Goal: Transaction & Acquisition: Book appointment/travel/reservation

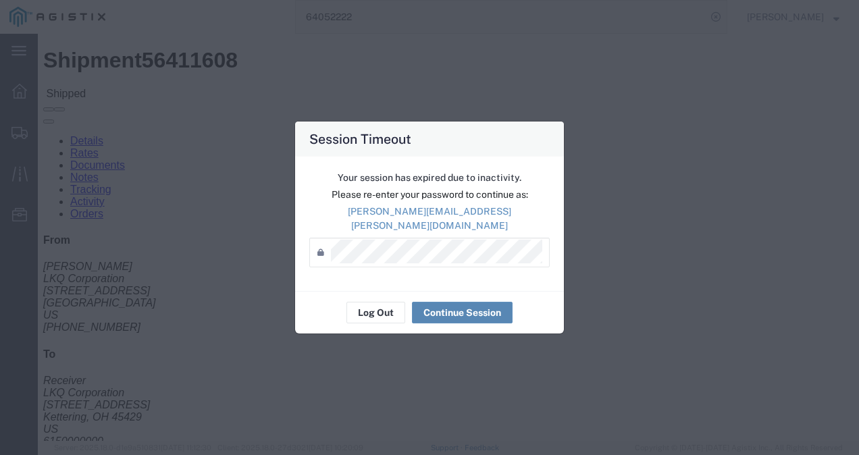
scroll to position [270, 0]
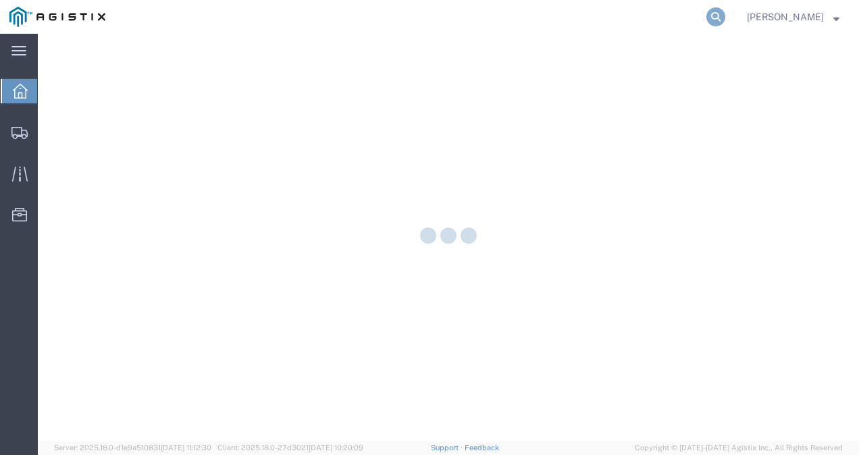
click at [725, 14] on icon at bounding box center [715, 16] width 19 height 19
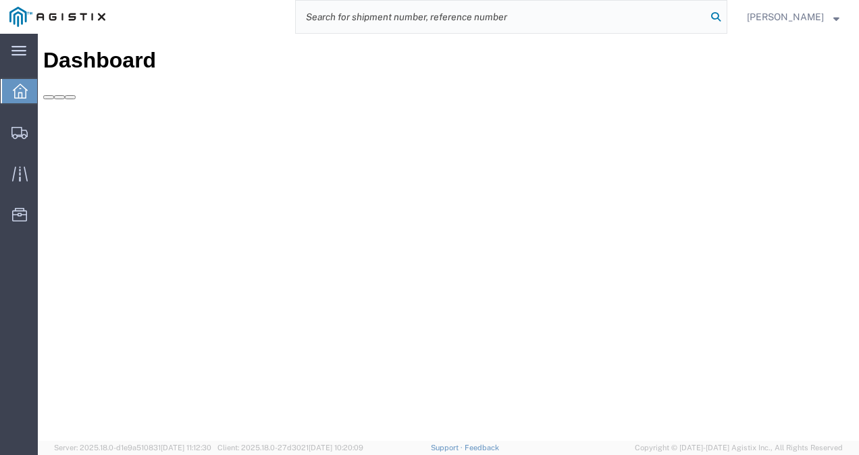
paste input "56733334"
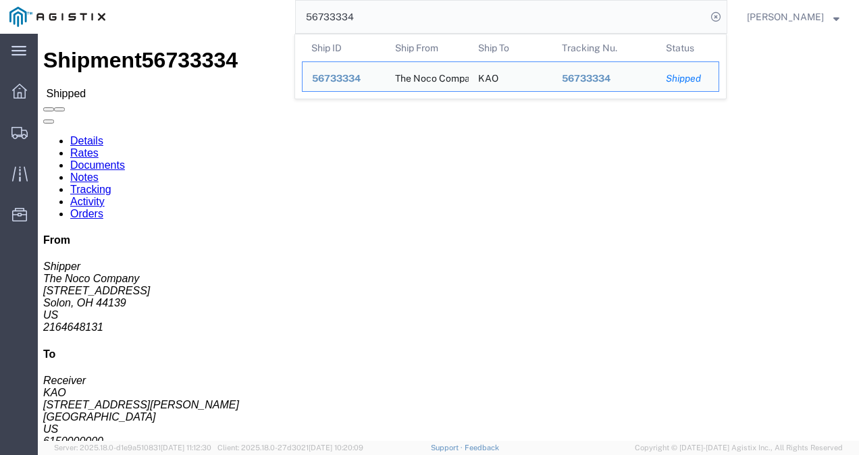
click div "Ship From The Noco Company (Shipper) 30339 Diamond Pkwy STE 102 Solon, OH 44139…"
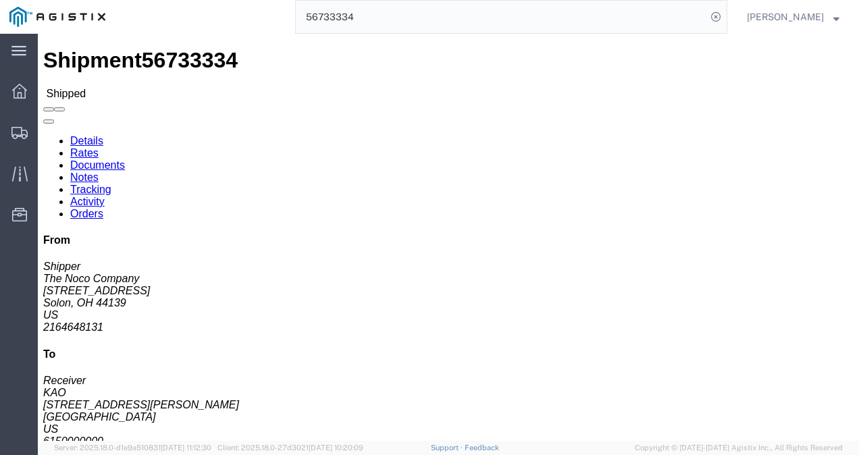
click div "1 Your Packaging Total weight: 1826.00 LBS ( dim ) Dimensions: L 48.00 x W 8.00…"
click div "Leg 1 - Truckload Number of trucks: 1"
click link "Details"
click div
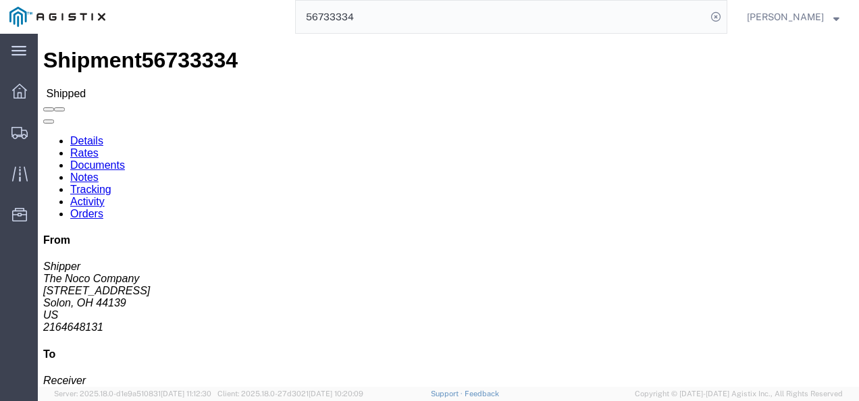
click div "Shipment Detail Ship From The Noco Company (Shipper) 30339 Diamond Pkwy STE 102…"
click div "Shipment 56733334 Shipped Details Rates Documents Notes Tracking Activity Order…"
click at [476, 14] on input "56733334" at bounding box center [501, 17] width 410 height 32
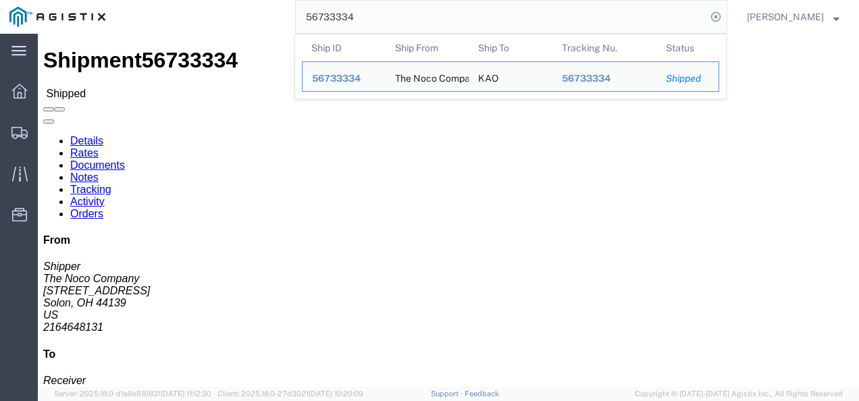
drag, startPoint x: 476, startPoint y: 14, endPoint x: 465, endPoint y: 12, distance: 10.9
click at [474, 14] on input "56733334" at bounding box center [501, 17] width 410 height 32
paste input "76612"
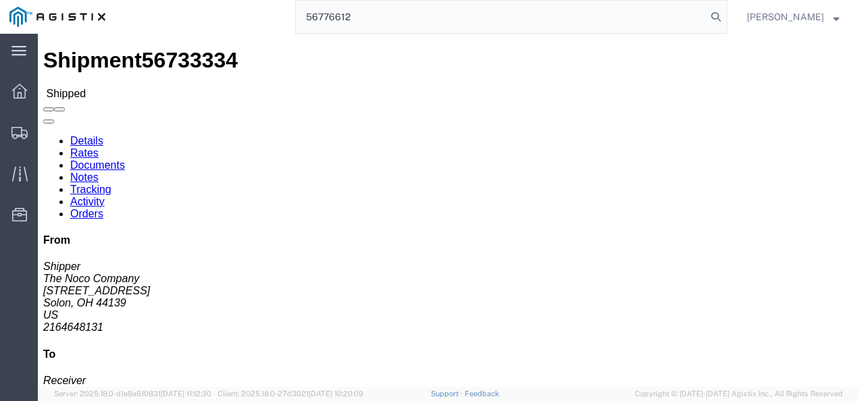
type input "56776612"
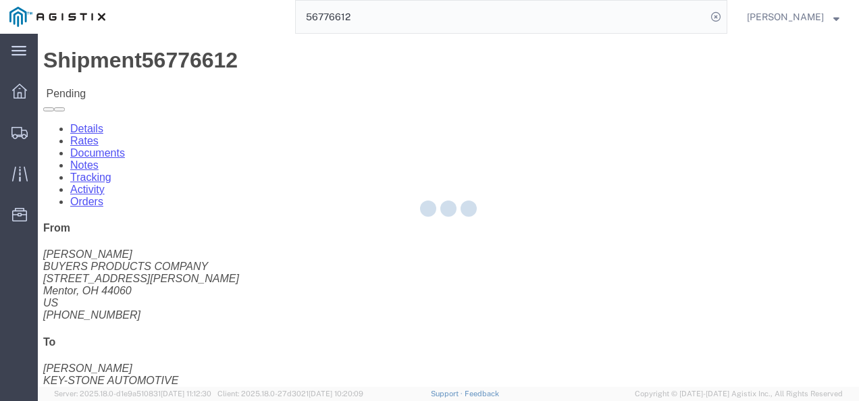
click button "Enter / Modify Bid"
select select "4622"
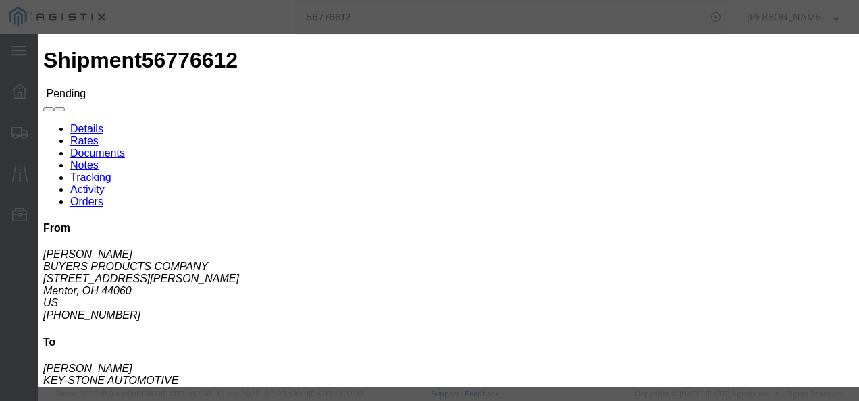
click link "ks_ga - Echo Global Logistics - TL Standard 3 - 5 Day"
drag, startPoint x: 701, startPoint y: 208, endPoint x: 412, endPoint y: 199, distance: 289.1
click div "Mode Select Air Less than Truckload Multi-Leg Ocean Freight Rail Small Parcel T…"
type input "1325"
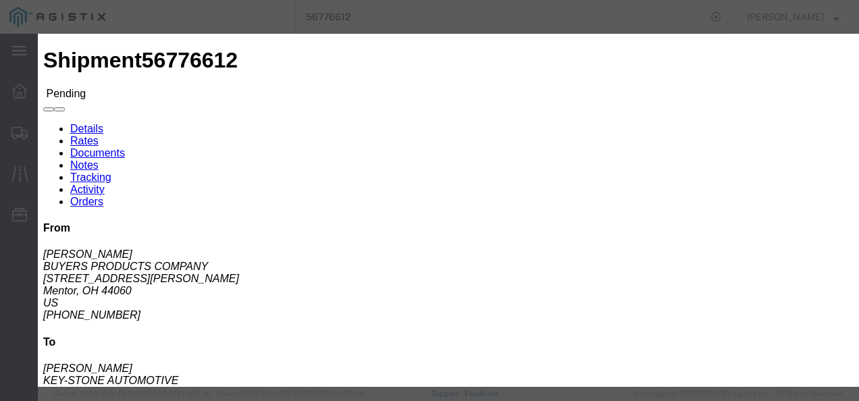
click div "Editing "ks_ga" Go back Vendor Select Echo Global Logistics Service Level Selec…"
click button "Submit"
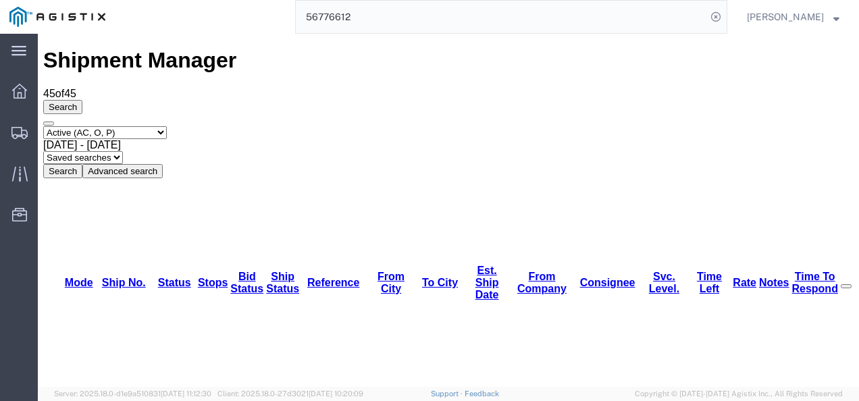
click at [394, 18] on input "56776612" at bounding box center [501, 17] width 410 height 32
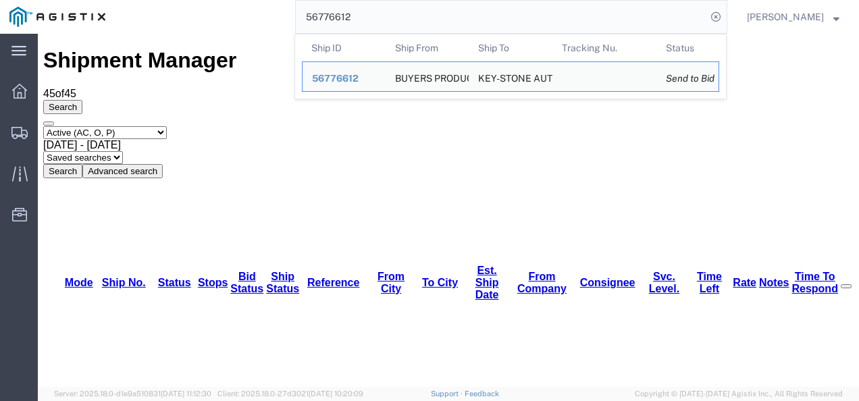
click at [394, 18] on input "56776612" at bounding box center [501, 17] width 410 height 32
paste input "79"
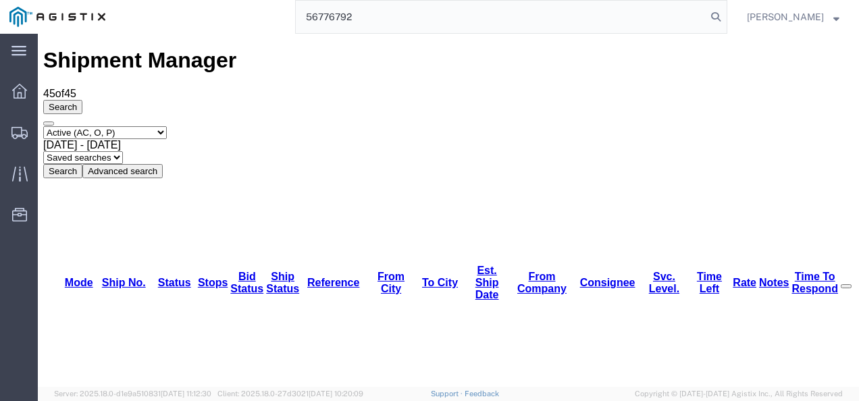
type input "56776792"
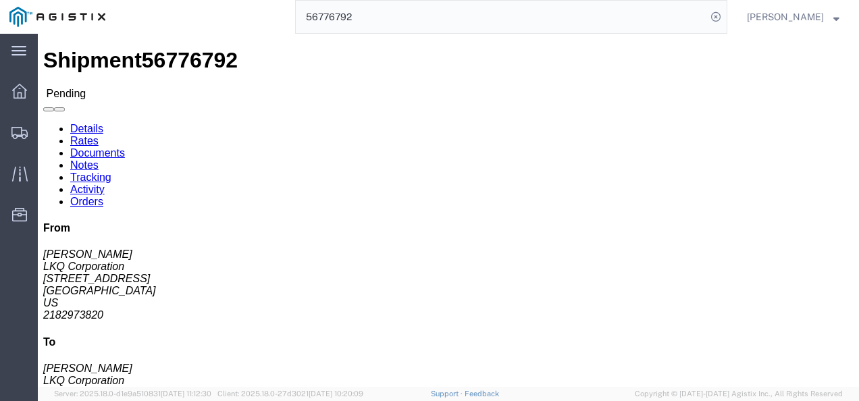
click button "Enter / Modify Bid"
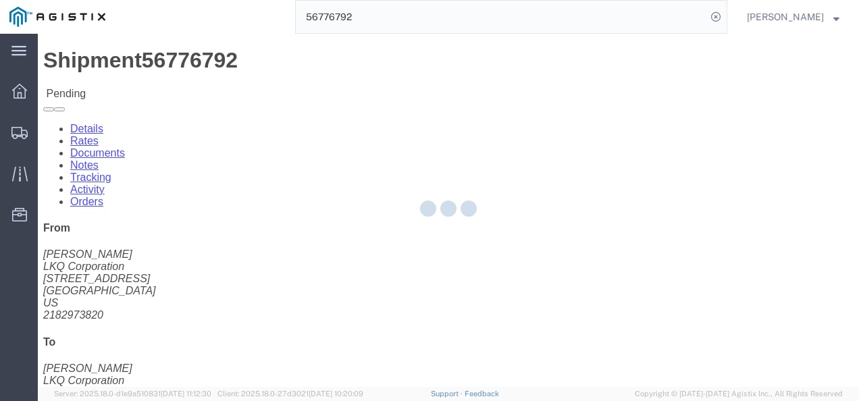
select select "4622"
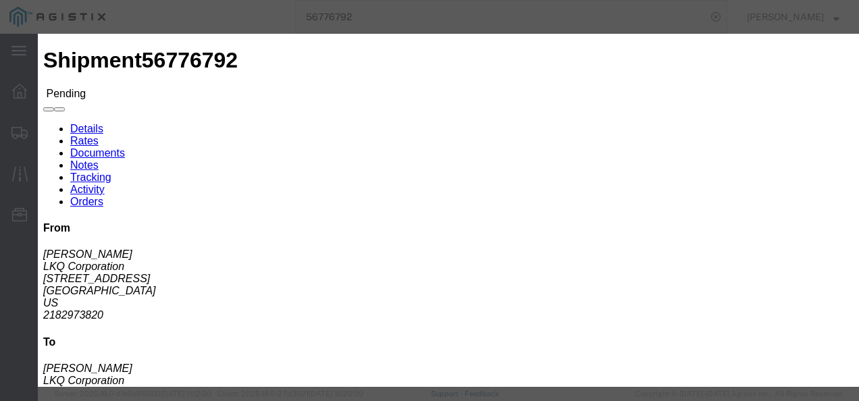
click link "ks_ga - Echo Global Logistics - TL Standard 3 - 5 Day"
drag, startPoint x: 695, startPoint y: 139, endPoint x: 450, endPoint y: 130, distance: 245.9
click div "Mode Select Air Less than Truckload Multi-Leg Ocean Freight Rail Small Parcel T…"
type input "2140"
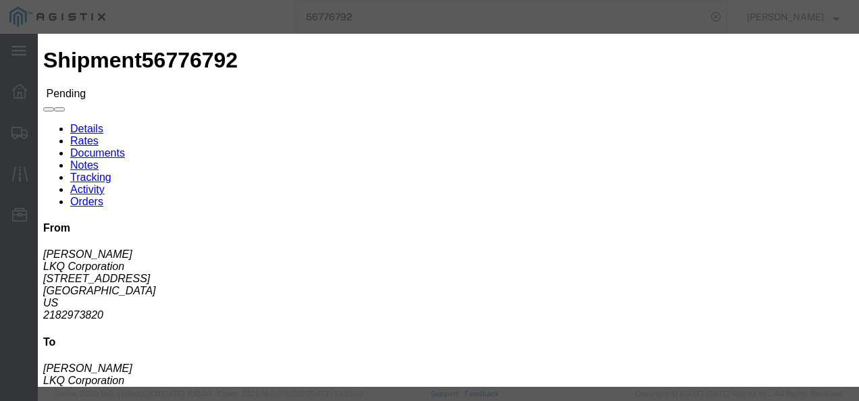
click button "Submit"
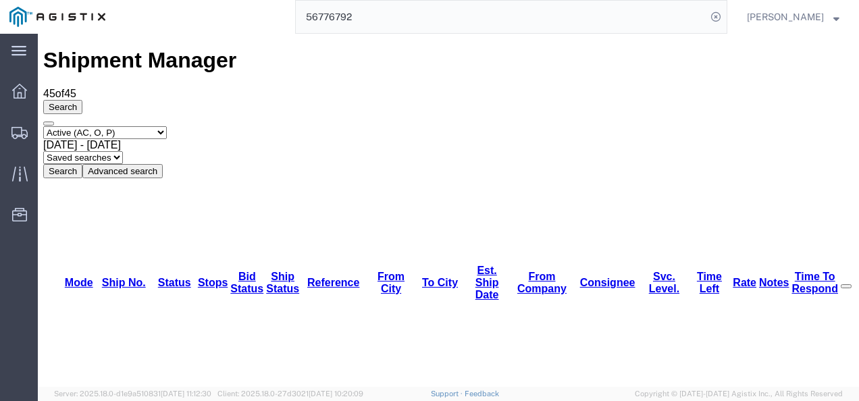
click at [447, 3] on input "56776792" at bounding box center [501, 17] width 410 height 32
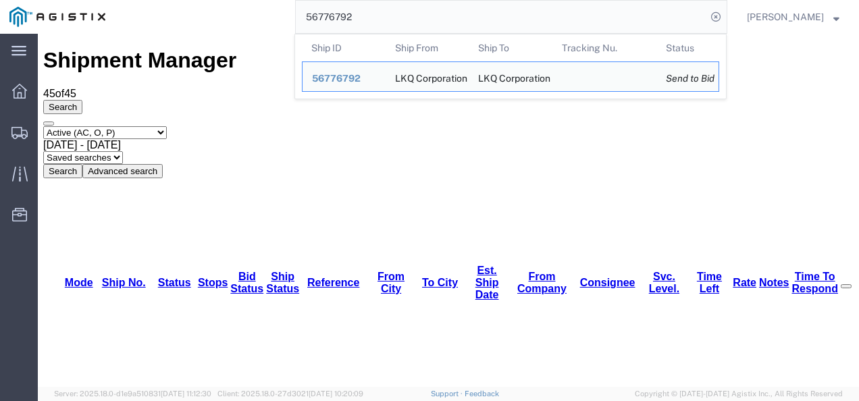
click at [447, 3] on input "56776792" at bounding box center [501, 17] width 410 height 32
paste input "25"
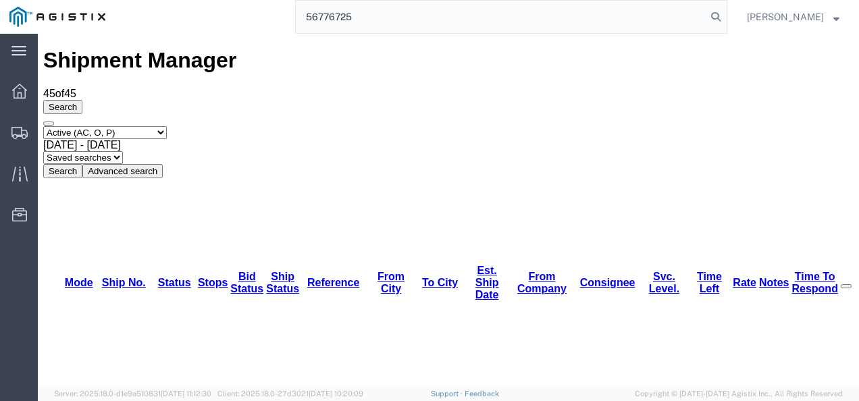
type input "56776725"
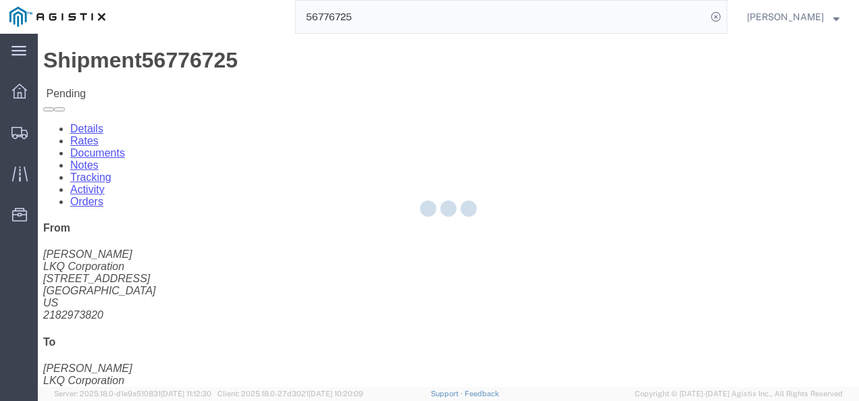
click at [416, 246] on div at bounding box center [448, 210] width 821 height 353
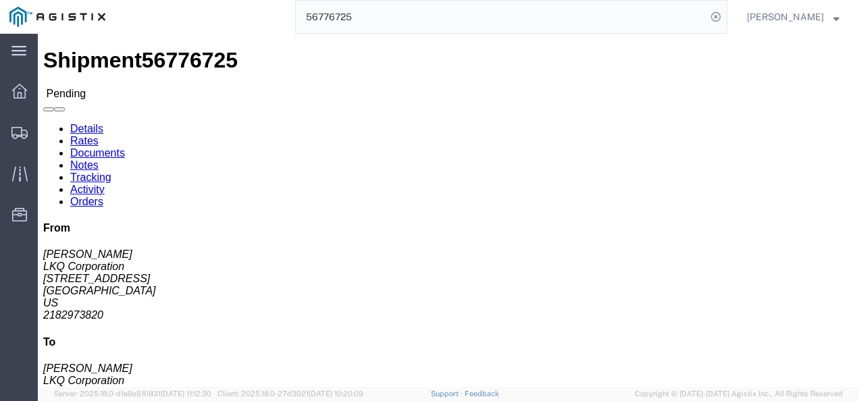
click button "Enter / Modify Bid"
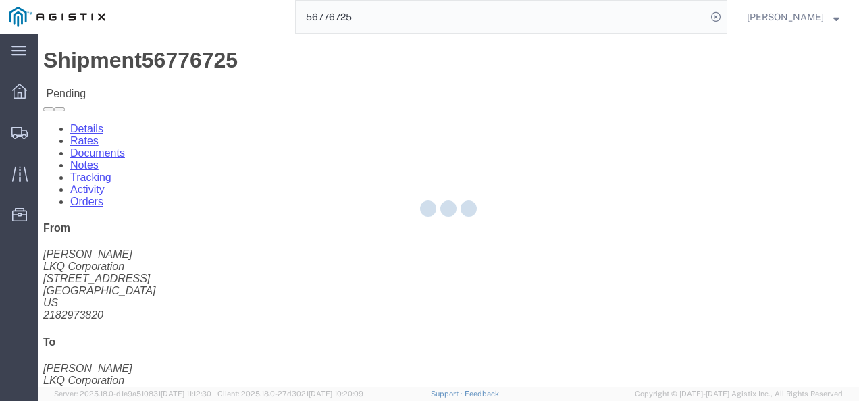
select select "4622"
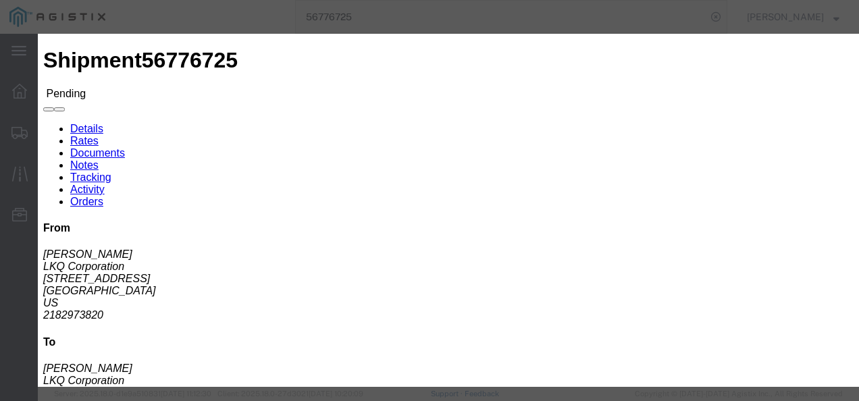
click link "ks_ga - Echo Global Logistics - TL Standard 3 - 5 Day"
drag, startPoint x: 703, startPoint y: 142, endPoint x: 519, endPoint y: 138, distance: 183.7
click div "Select 2 Day Service 3 Axle Winch Truck 3 to 5 Day Service 96L Domestic Flat Ra…"
type input "2450"
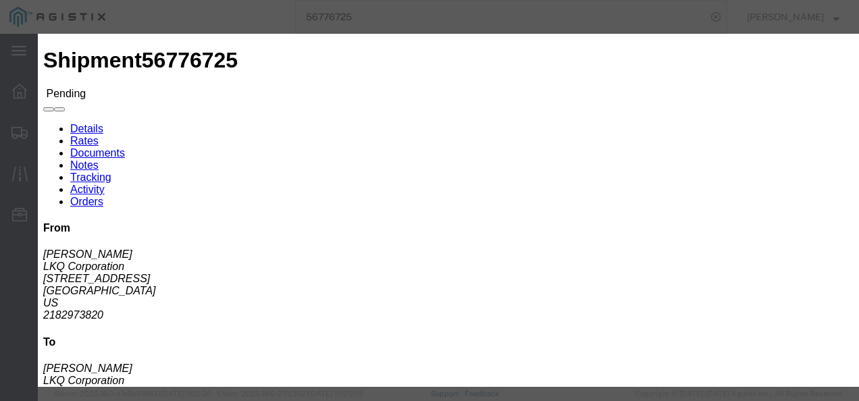
click button "Submit"
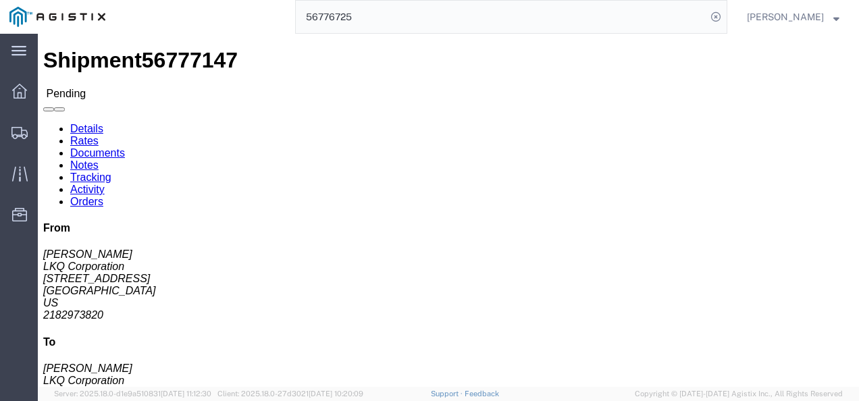
drag, startPoint x: 381, startPoint y: 229, endPoint x: 277, endPoint y: 179, distance: 116.0
click div "Ship From LKQ Corporation ([PERSON_NAME]) 3118 [STREET_ADDRESS] 2182973820 [EMA…"
click span "56777147"
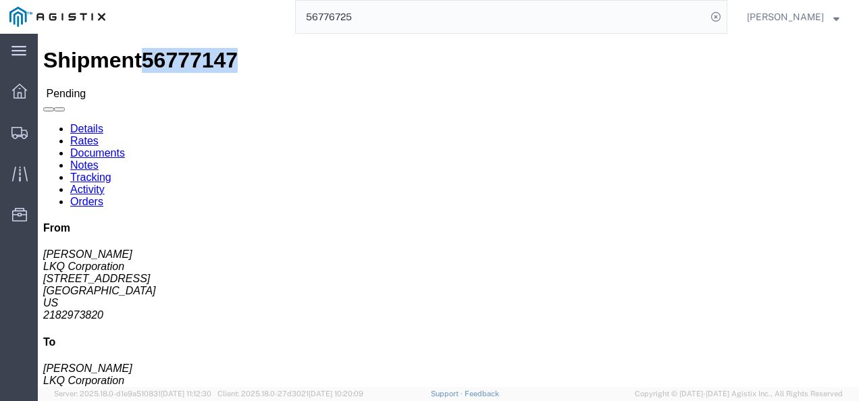
copy span "56777147"
drag, startPoint x: 334, startPoint y: 250, endPoint x: 350, endPoint y: 261, distance: 18.9
click div "Shipment Detail Ship From LKQ Corporation (Mark Tabor) 3118 2110 South10TH Stre…"
click div "Ship From LKQ Corporation ([PERSON_NAME]) 3118 [STREET_ADDRESS] 2182973820 [EMA…"
click span "56777147"
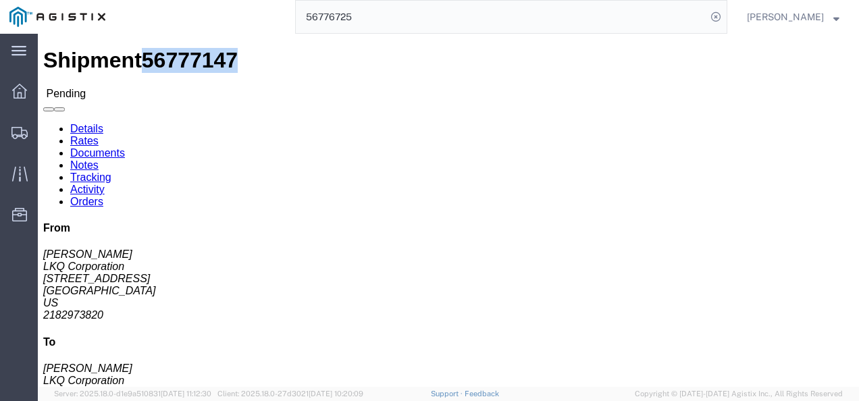
click span "56777147"
copy span "56777147"
drag, startPoint x: 458, startPoint y: 266, endPoint x: 454, endPoint y: 280, distance: 14.9
click div "Leg 1 - Truckload Vehicle 1: Standard Dry Van (53 Feet) Number of trucks: 1"
drag, startPoint x: 412, startPoint y: 213, endPoint x: 381, endPoint y: 99, distance: 118.9
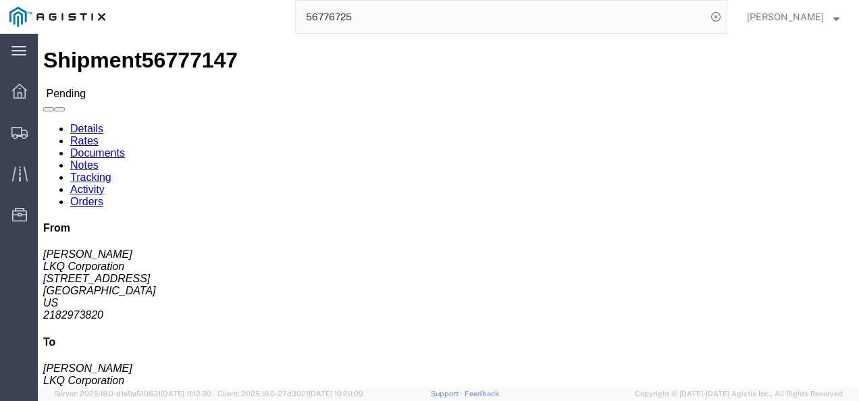
click div "Ship From LKQ Corporation ([PERSON_NAME]) 3118 [STREET_ADDRESS] 2182973820 [EMA…"
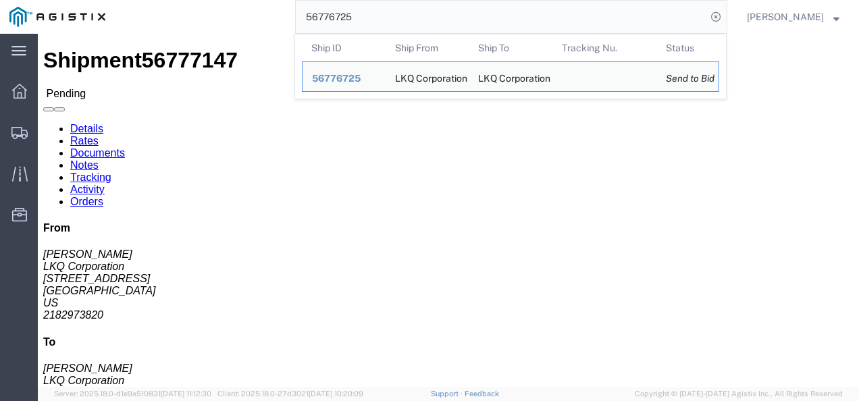
drag, startPoint x: 381, startPoint y: 99, endPoint x: 387, endPoint y: 9, distance: 89.4
click at [387, 9] on input "56776725" at bounding box center [501, 17] width 410 height 32
click at [383, 14] on input "56776725" at bounding box center [501, 17] width 410 height 32
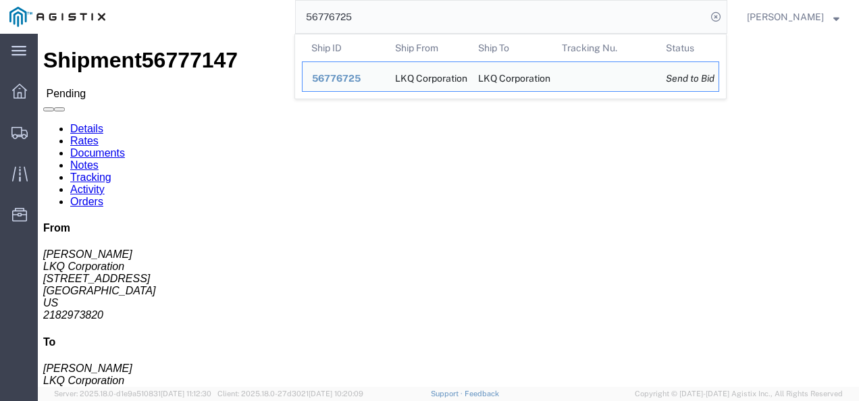
paste input "92"
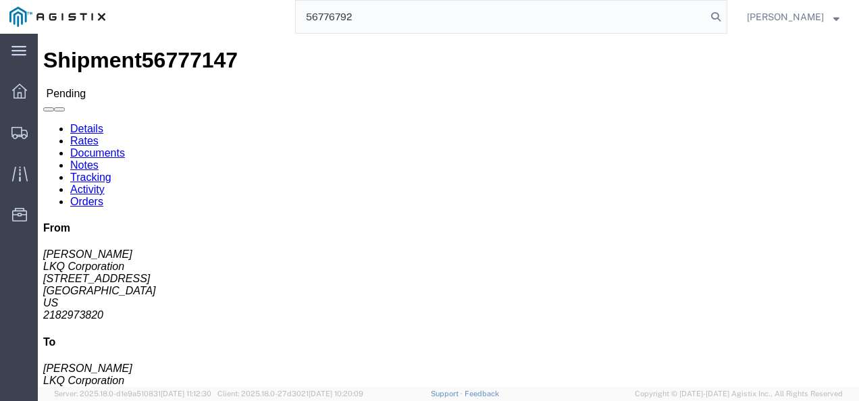
type input "56776792"
click div "Leg 1 - Truckload Vehicle 1: Standard Dry Van (53 Feet) Number of trucks: 1"
drag, startPoint x: 392, startPoint y: 252, endPoint x: 445, endPoint y: 328, distance: 92.1
click div "Shipment Detail Ship From LKQ Corporation (Mark Tabor) 3118 2110 South10TH Stre…"
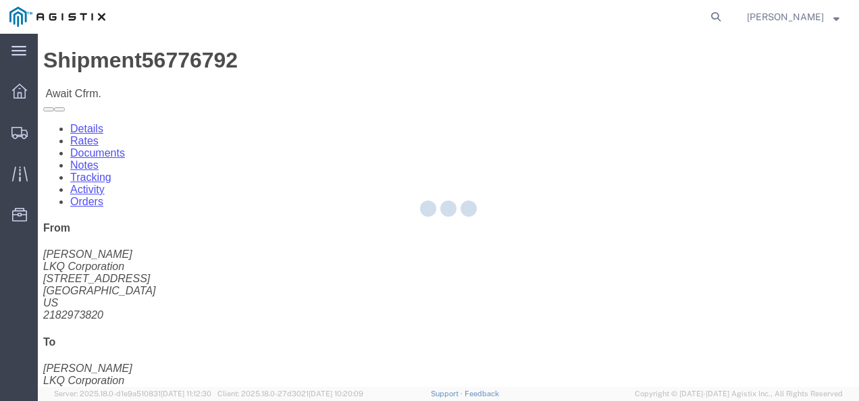
click at [406, 236] on div at bounding box center [448, 210] width 821 height 353
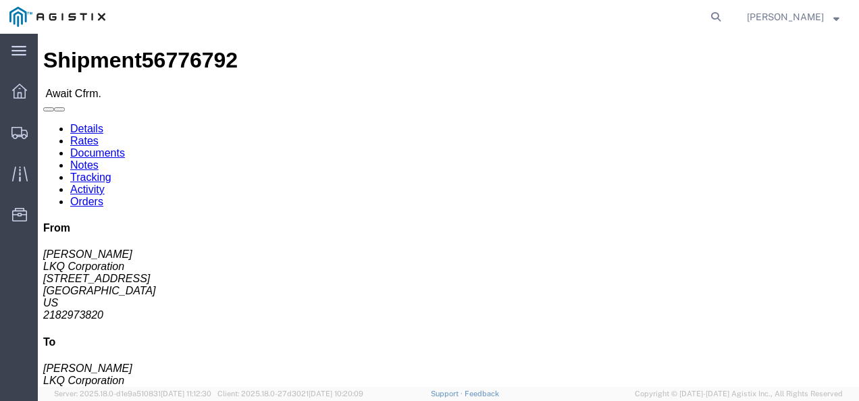
click div "Ship From LKQ Corporation (Mark Tabor) 3118 2110 South10TH Street Brainerd, MN …"
drag, startPoint x: 355, startPoint y: 213, endPoint x: 266, endPoint y: 224, distance: 89.8
click div "Ship From LKQ Corporation (Mark Tabor) 3118 2110 South10TH Street Brainerd, MN …"
click div "Shipment Detail Ship From LKQ Corporation (Mark Tabor) 3118 2110 South10TH Stre…"
click h4 "Routing & Vehicle Information"
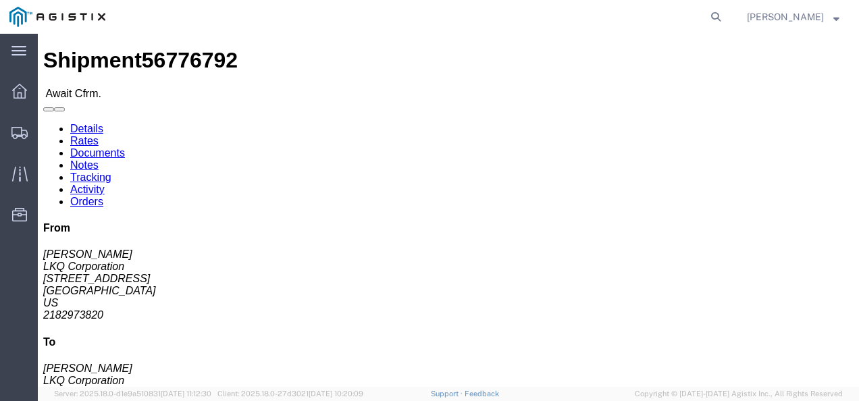
drag, startPoint x: 395, startPoint y: 169, endPoint x: 356, endPoint y: 147, distance: 45.0
click p "09/15/2025 07:00 - 09/15/2025 08:00"
click span "56776792"
copy span "56776792"
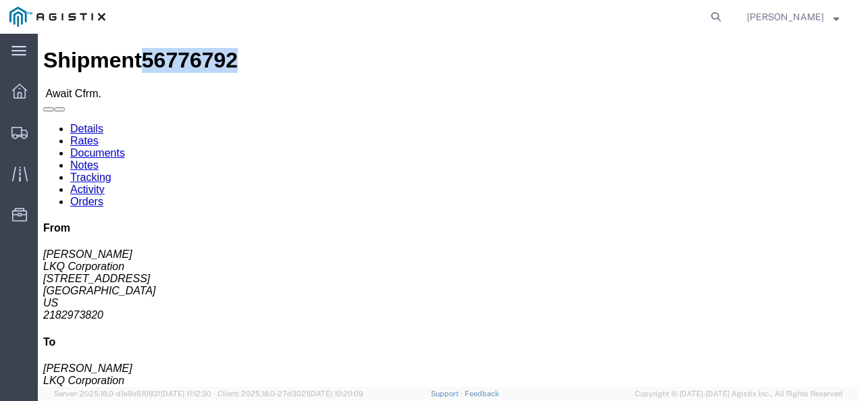
click h4 "Routing & Vehicle Information"
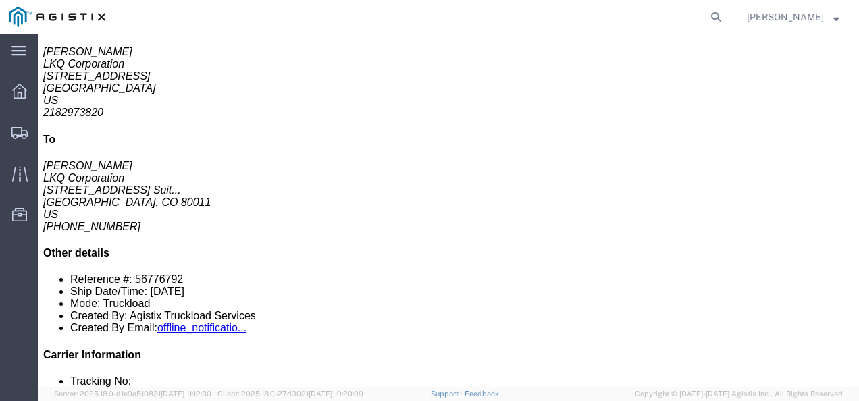
scroll to position [338, 0]
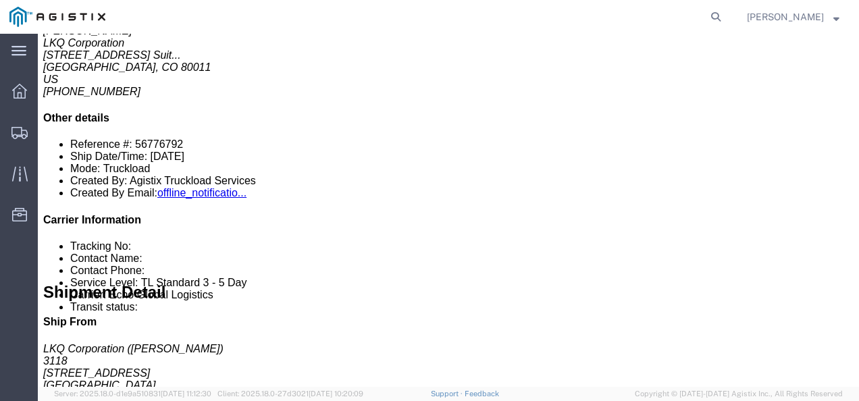
click div "3 Pallet(s) Standard (Not Stackable) Total weight: 2580.00 ( 6636.00 dim ) LBS …"
drag, startPoint x: 372, startPoint y: 189, endPoint x: 367, endPoint y: 339, distance: 150.0
click div "3 Pallet(s) Standard (Not Stackable) Total weight: 2580.00 ( 6636.00 dim ) LBS …"
click div "Special services Billing Cost Center: 3118 Freight Out Cost Center Number: 3118…"
click h2 "Special services"
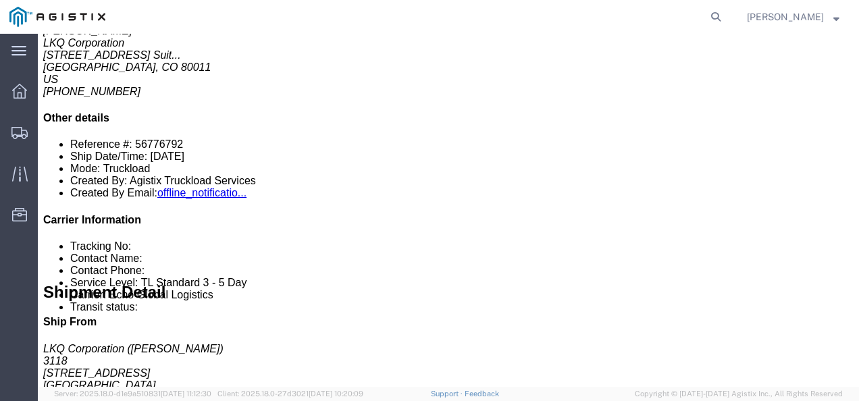
click h2 "Special services"
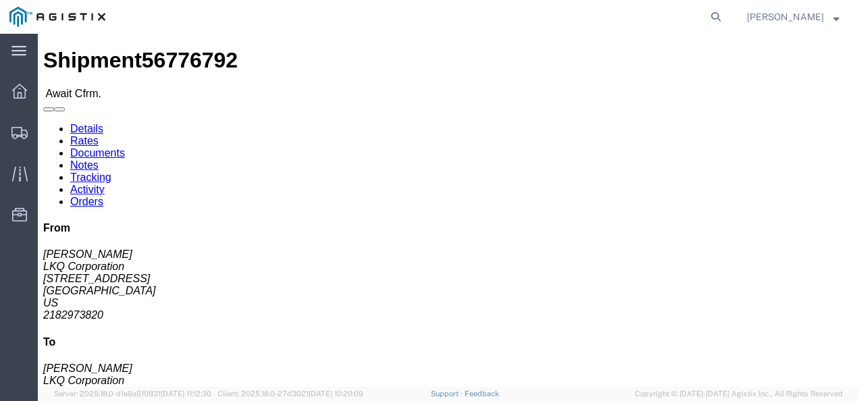
click h4 "Routing & Vehicle Information"
click link "Rates"
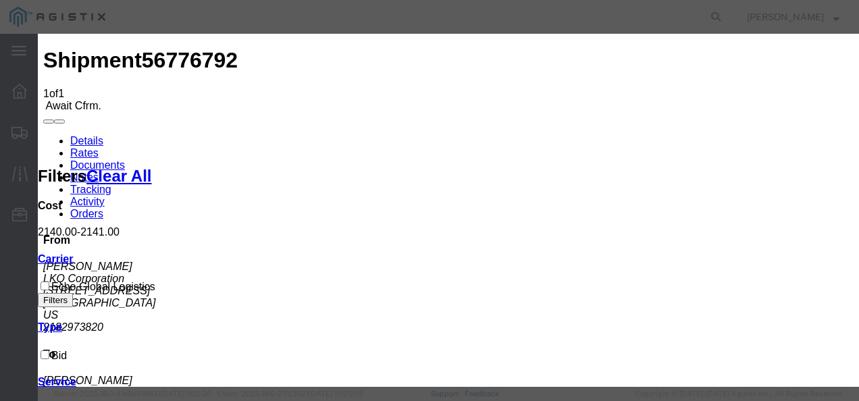
type input "12987397213"
type input "98719873287298"
type input "98721398721"
drag, startPoint x: 651, startPoint y: 216, endPoint x: 739, endPoint y: 294, distance: 117.1
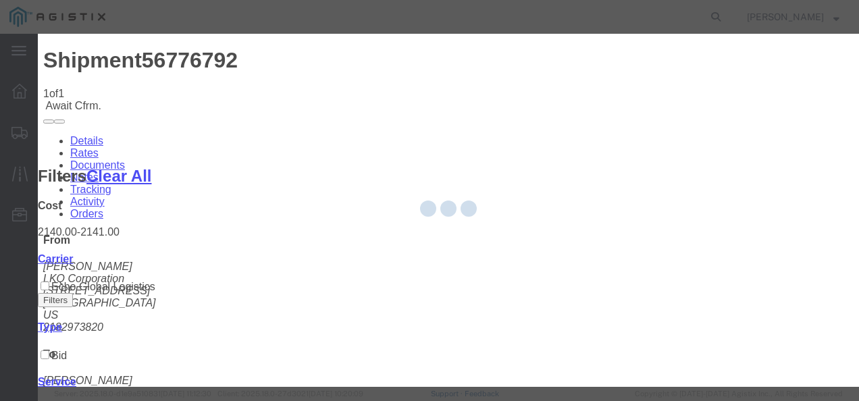
click at [755, 315] on div at bounding box center [448, 210] width 821 height 353
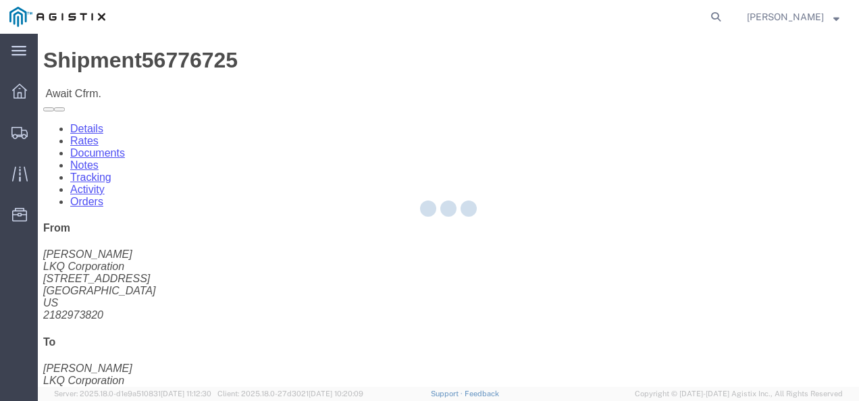
drag, startPoint x: 365, startPoint y: 262, endPoint x: 126, endPoint y: 102, distance: 288.2
click div "Leg 1 - Truckload Vehicle 1: Standard Dry Van (53 Feet) Number of trucks: 1"
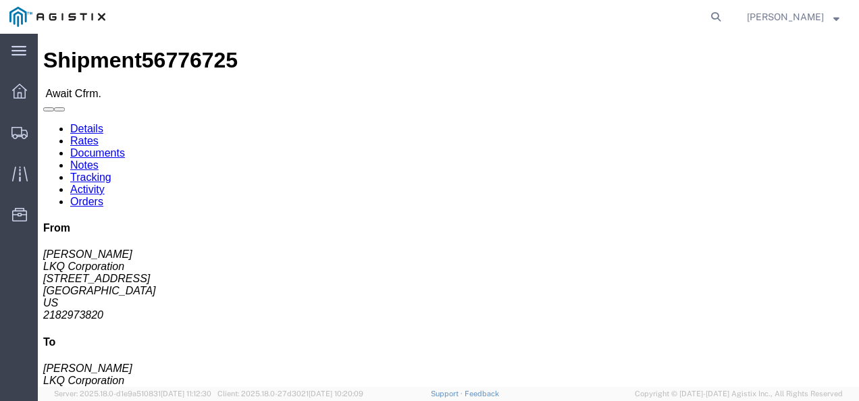
click link "Rates"
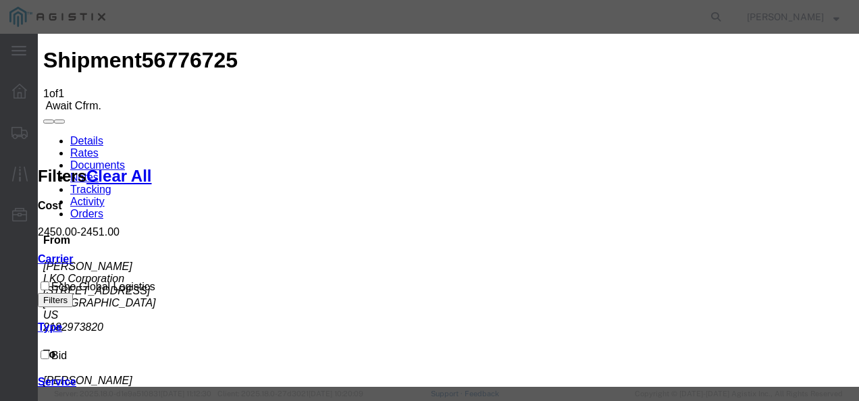
type input "2187398237987"
type input "98721398721987"
type input "987213987"
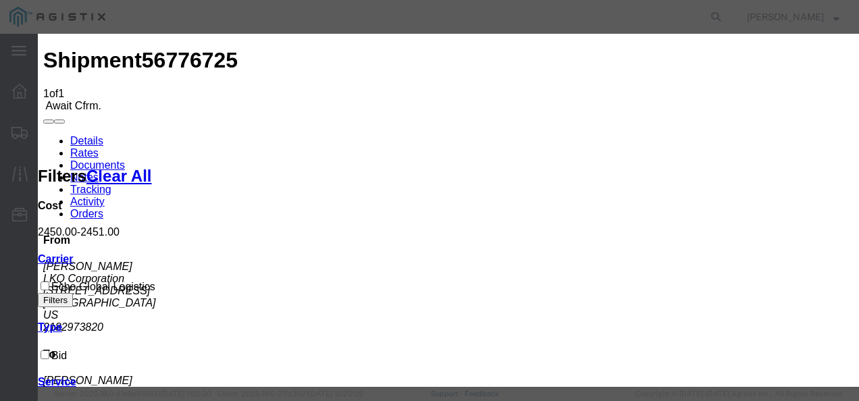
drag, startPoint x: 591, startPoint y: 255, endPoint x: 737, endPoint y: 329, distance: 162.7
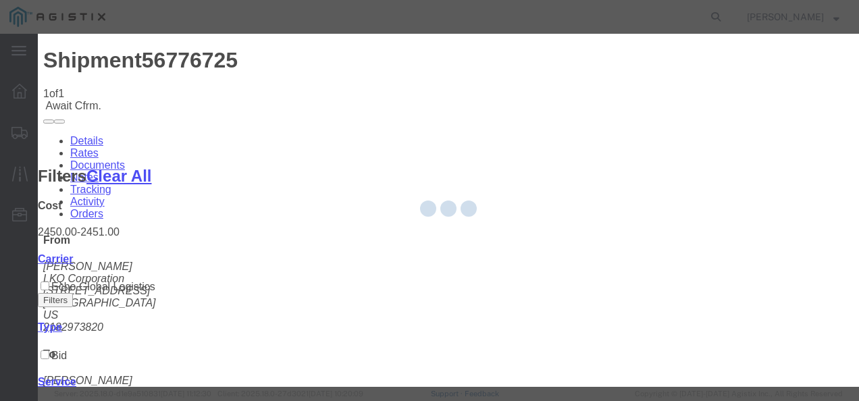
click at [518, 248] on div at bounding box center [448, 210] width 821 height 353
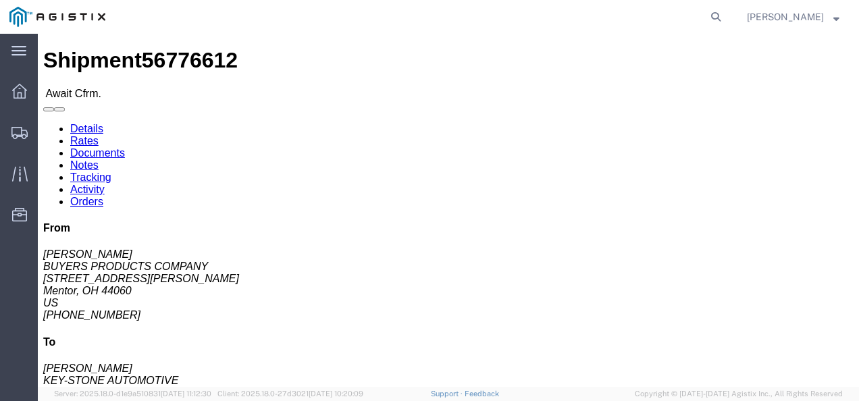
click link "Rates"
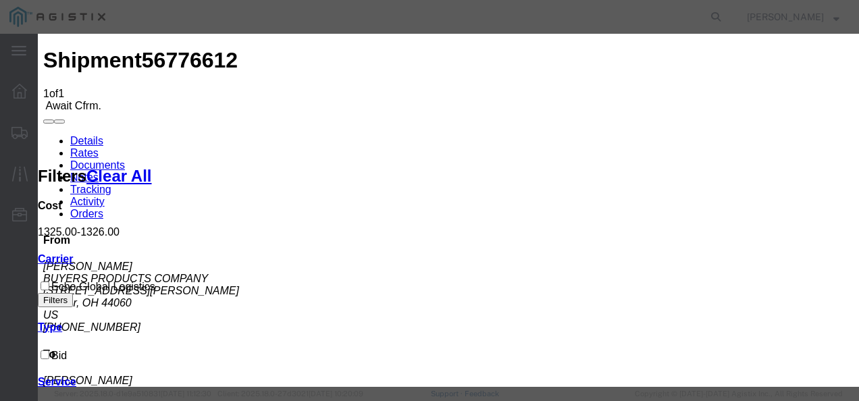
type input "12987387327897"
type input "98719837219837"
type input "98721987321"
drag, startPoint x: 674, startPoint y: 292, endPoint x: 733, endPoint y: 317, distance: 64.4
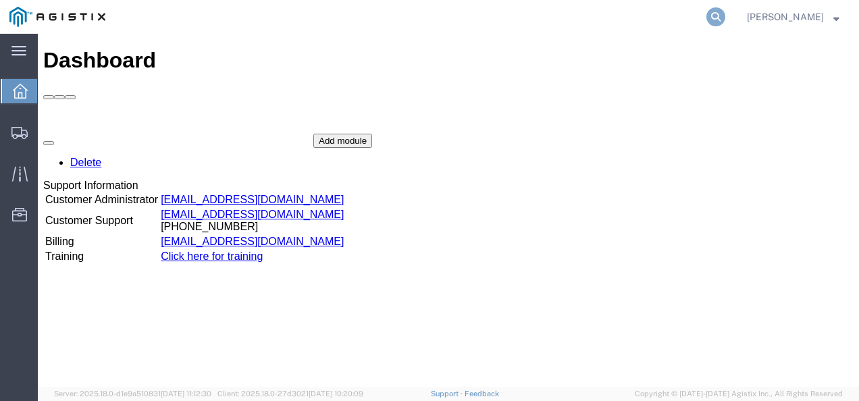
click at [725, 11] on icon at bounding box center [715, 16] width 19 height 19
paste input "56777147"
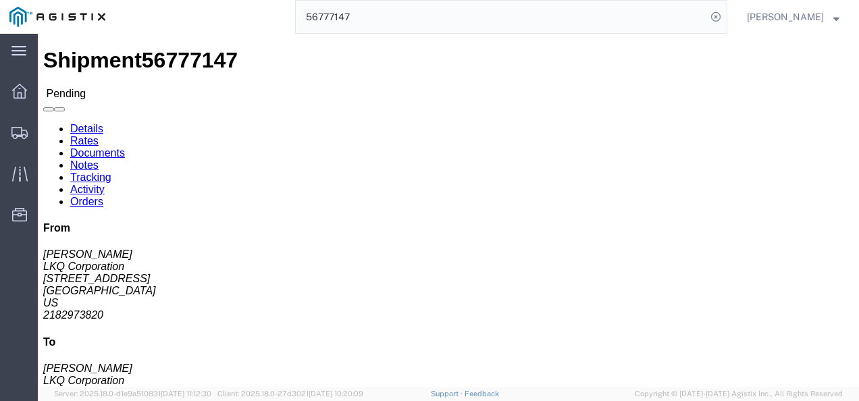
click div "Ship From LKQ Corporation ([PERSON_NAME]) 3118 [STREET_ADDRESS] 2182973820 [EMA…"
drag, startPoint x: 394, startPoint y: 192, endPoint x: 347, endPoint y: 193, distance: 46.6
click div "Ship From LKQ Corporation ([PERSON_NAME]) 3118 [STREET_ADDRESS] 2182973820 [EMA…"
click link "Notes"
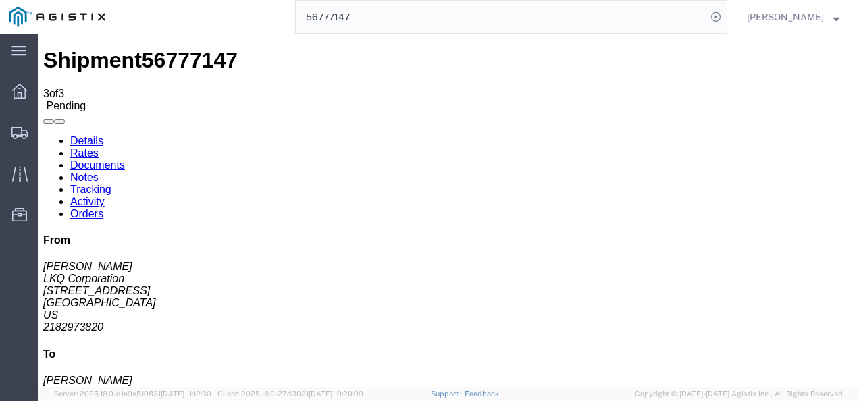
click at [398, 20] on input "56777147" at bounding box center [501, 17] width 410 height 32
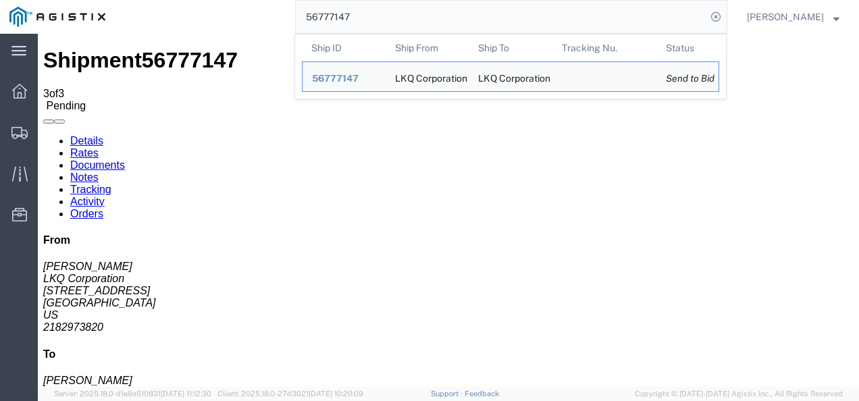
click at [398, 20] on input "56777147" at bounding box center [501, 17] width 410 height 32
paste input "6595"
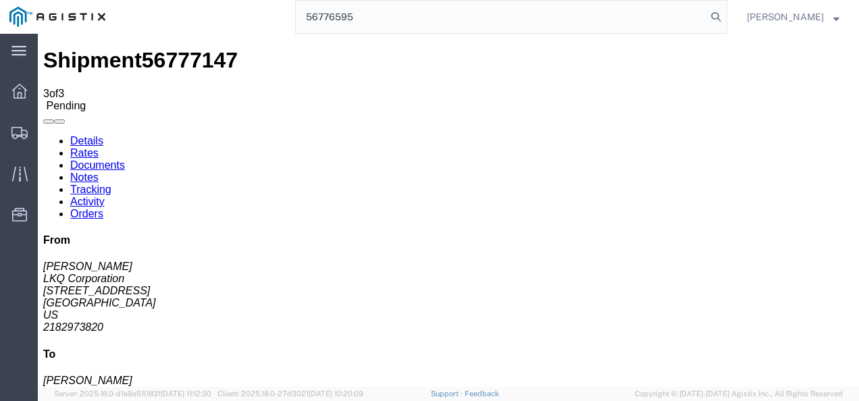
type input "56776595"
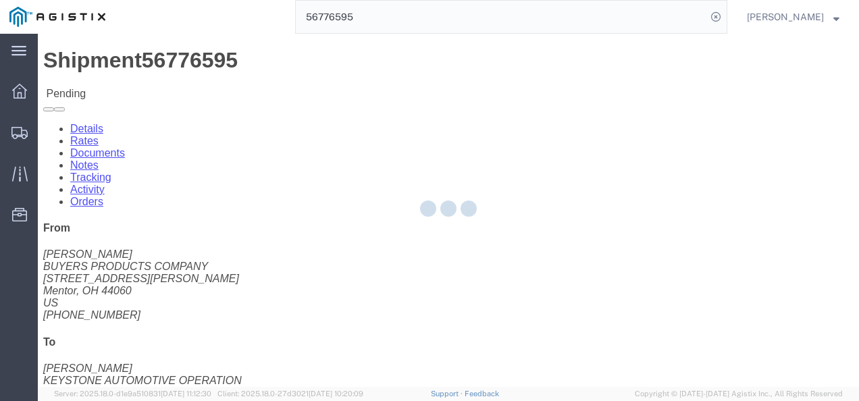
click div "Ship From BUYERS PRODUCTS COMPANY ([PERSON_NAME]) [STREET_ADDRESS][PERSON_NAME]…"
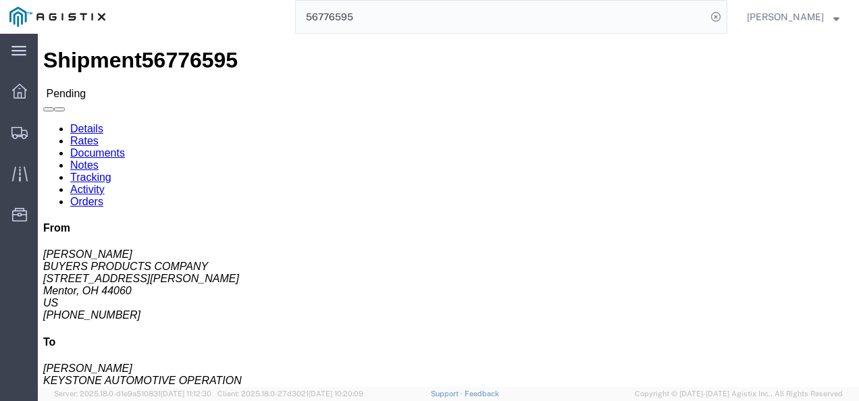
click link "Rates"
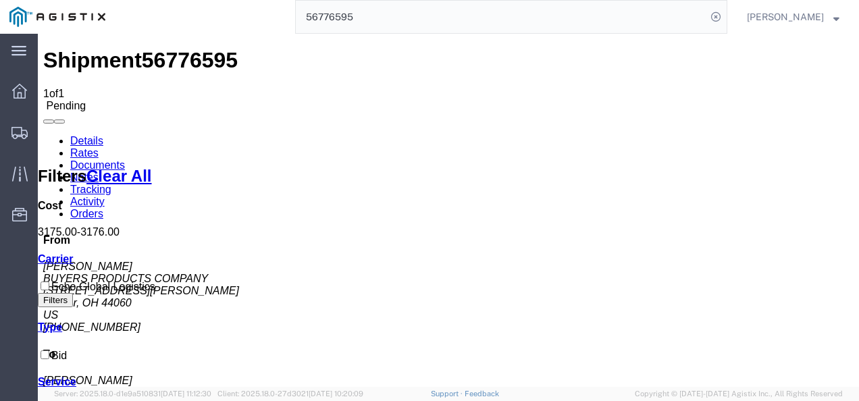
click at [81, 135] on link "Details" at bounding box center [86, 140] width 33 height 11
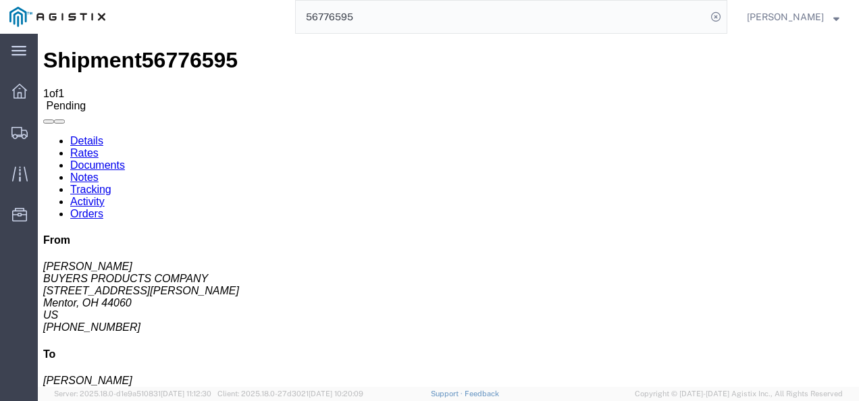
click button "Enter / Modify Bid"
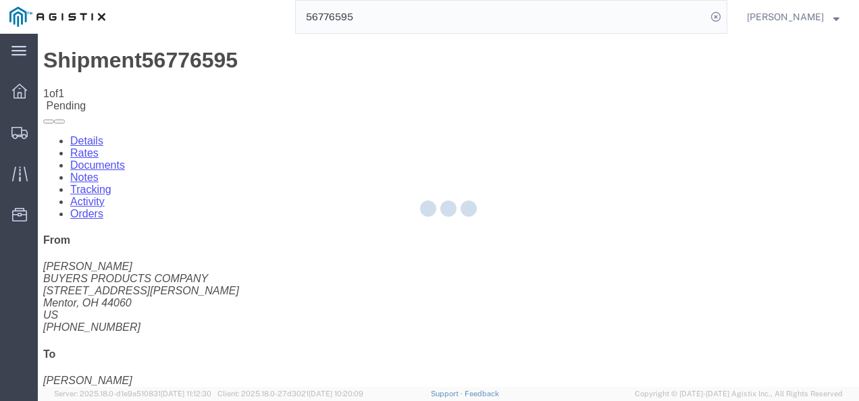
select select "4622"
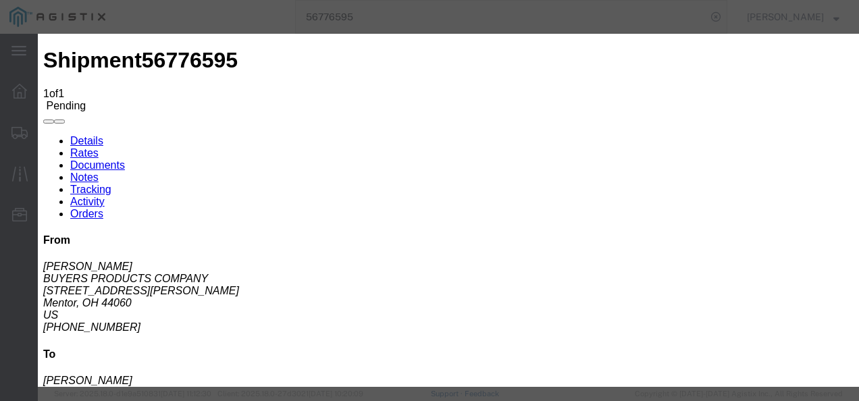
click link "ks_ga - Echo Global Logistics - TL Standard 3 - 5 Day"
drag, startPoint x: 684, startPoint y: 209, endPoint x: 522, endPoint y: 204, distance: 162.1
click div "Select 2 Day Service 3 Axle Winch Truck 3 to 5 Day Service 96L Domestic Flat Ra…"
type input "1785"
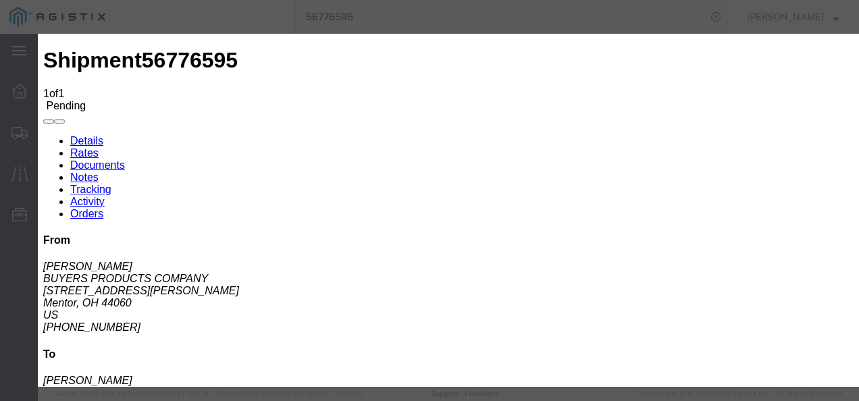
click button "Submit"
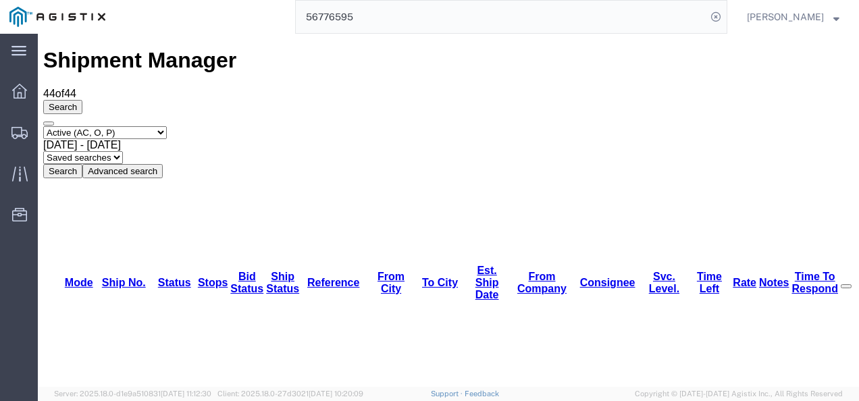
drag, startPoint x: 431, startPoint y: 12, endPoint x: 423, endPoint y: 14, distance: 8.2
click at [431, 13] on input "56776595" at bounding box center [501, 17] width 410 height 32
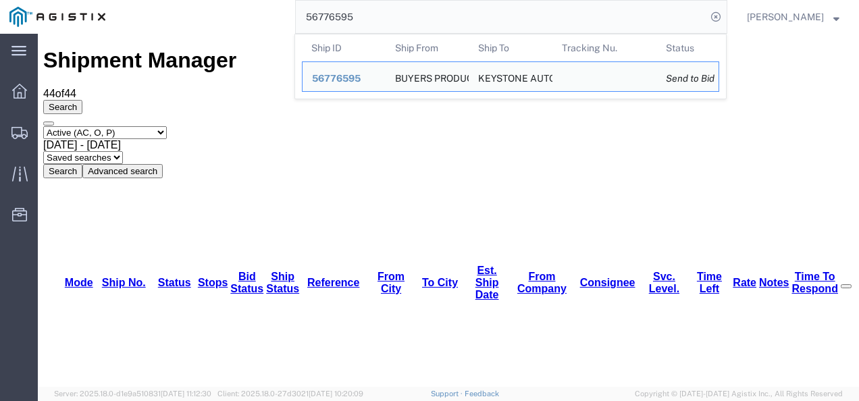
drag, startPoint x: 423, startPoint y: 14, endPoint x: 399, endPoint y: 22, distance: 25.0
click at [416, 15] on input "56776595" at bounding box center [501, 17] width 410 height 32
click at [417, 16] on input "56776595" at bounding box center [501, 17] width 410 height 32
click at [418, 16] on input "56776595" at bounding box center [501, 17] width 410 height 32
click at [412, 16] on input "56776595" at bounding box center [501, 17] width 410 height 32
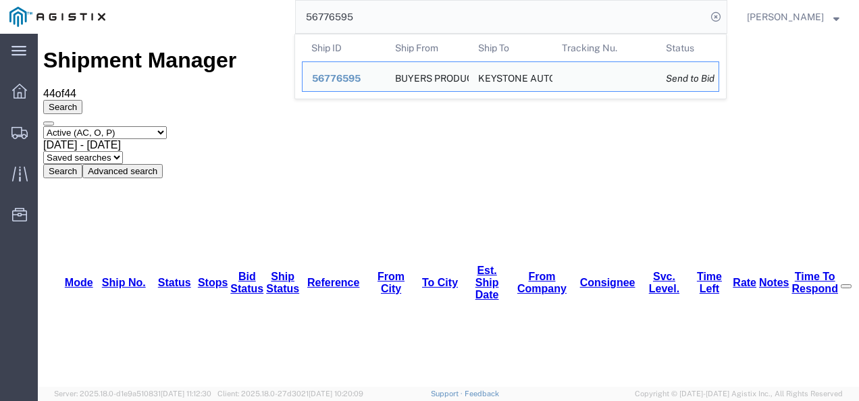
paste input "685246"
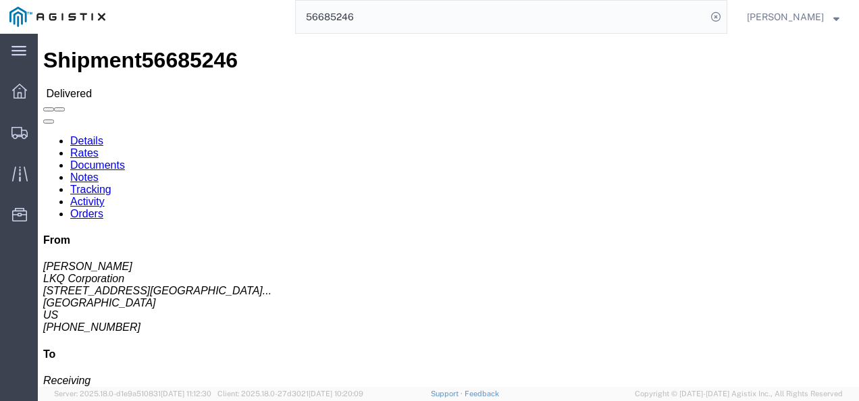
click div "Ship From LKQ Corporation ([PERSON_NAME]) 3021 [STREET_ADDRESS] [PHONE_NUMBER] …"
drag, startPoint x: 371, startPoint y: 191, endPoint x: 436, endPoint y: 228, distance: 74.9
click div "Ship From LKQ Corporation ([PERSON_NAME]) 3021 [STREET_ADDRESS] [PHONE_NUMBER] …"
click link "Rates"
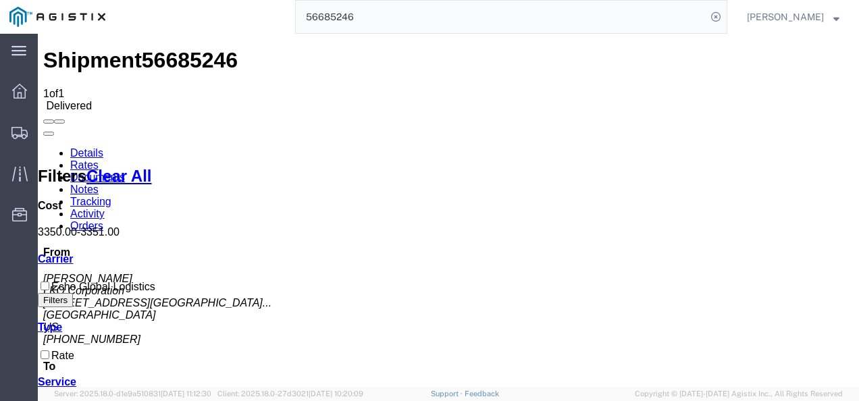
click at [512, 19] on input "56685246" at bounding box center [501, 17] width 410 height 32
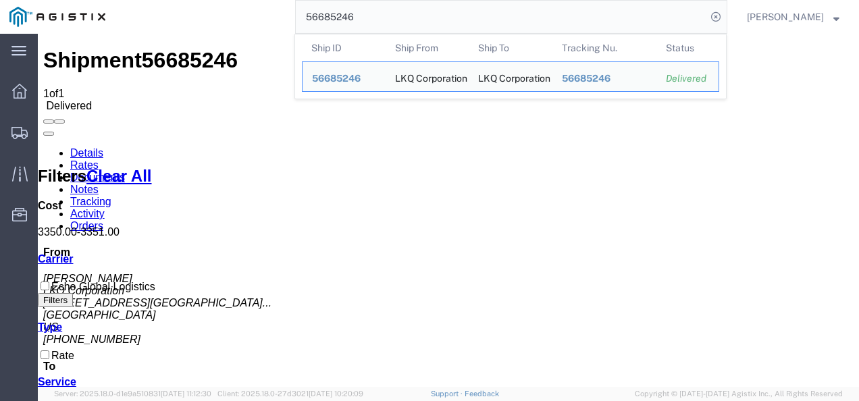
click at [512, 19] on input "56685246" at bounding box center [501, 17] width 410 height 32
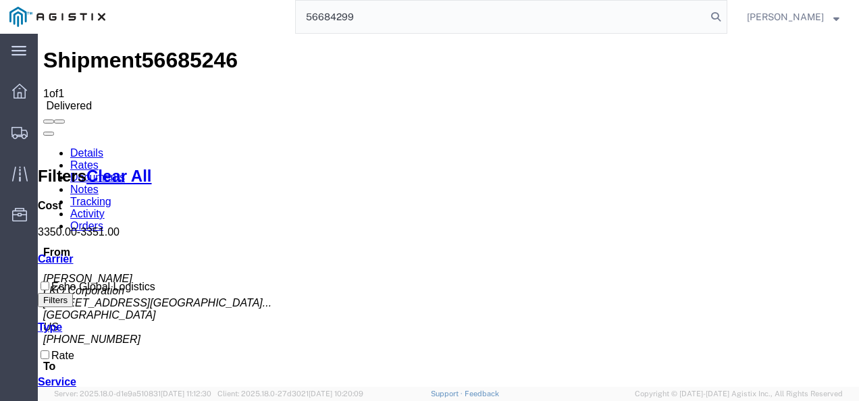
type input "56684299"
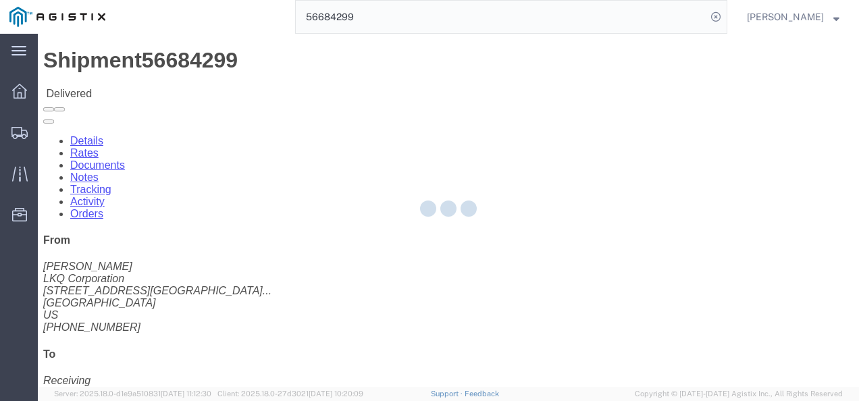
click at [435, 243] on div at bounding box center [448, 210] width 821 height 353
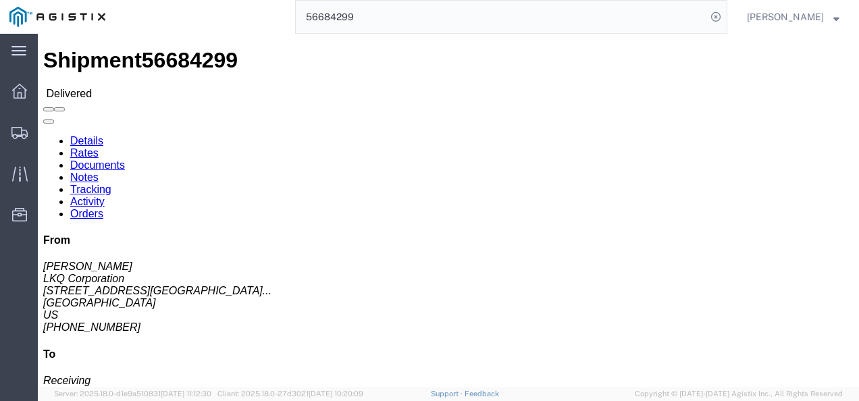
click link "Rates"
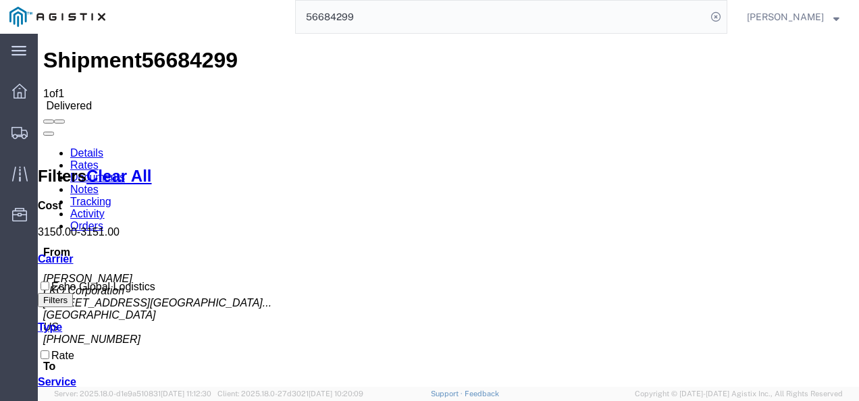
drag, startPoint x: 398, startPoint y: 273, endPoint x: 572, endPoint y: 354, distance: 191.2
drag, startPoint x: 378, startPoint y: 228, endPoint x: 429, endPoint y: 382, distance: 162.9
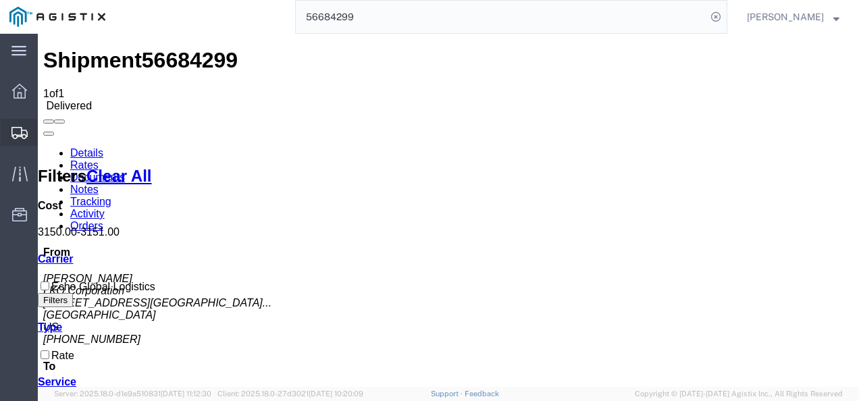
click at [47, 130] on span "Shipments" at bounding box center [41, 132] width 9 height 27
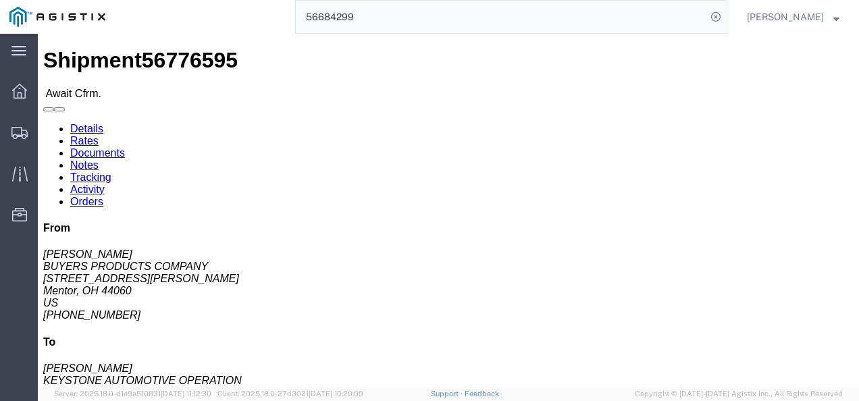
drag, startPoint x: 360, startPoint y: 228, endPoint x: 273, endPoint y: 166, distance: 106.6
click h4 "Routing & Vehicle Information"
click div "Shipment 56776595 Await Cfrm."
click link "Rates"
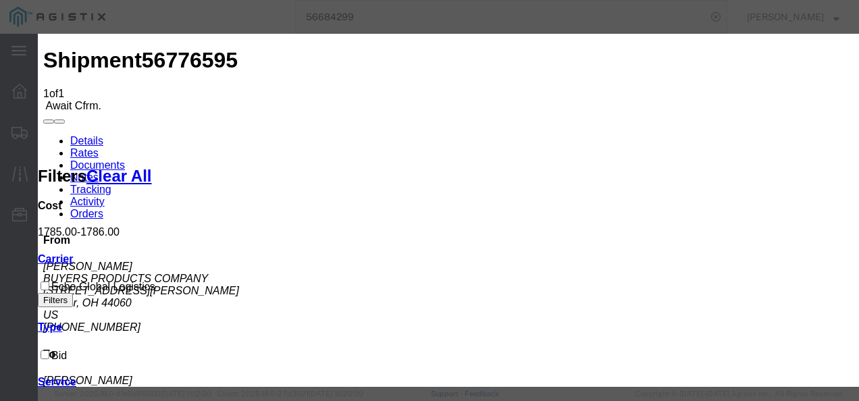
type input "19873287213"
type input "9213213"
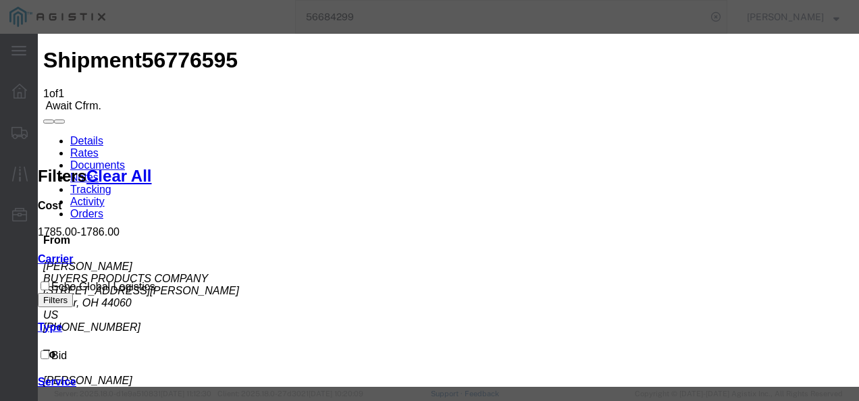
type input "3434234324"
drag, startPoint x: 755, startPoint y: 312, endPoint x: 780, endPoint y: 356, distance: 51.4
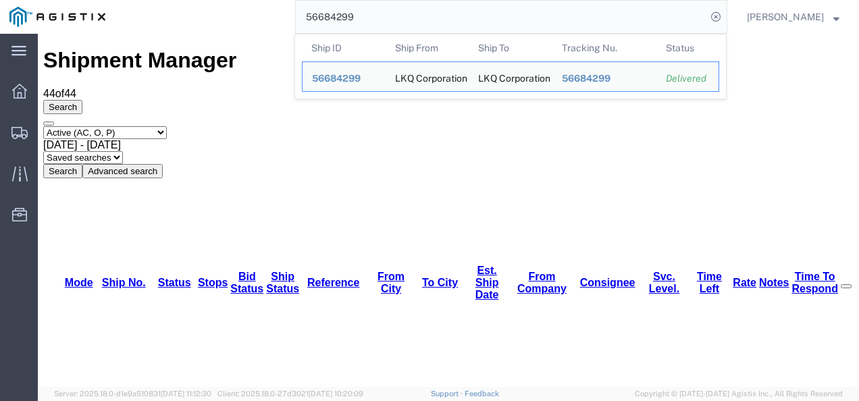
click at [479, 14] on input "56684299" at bounding box center [501, 17] width 410 height 32
paste input "776595"
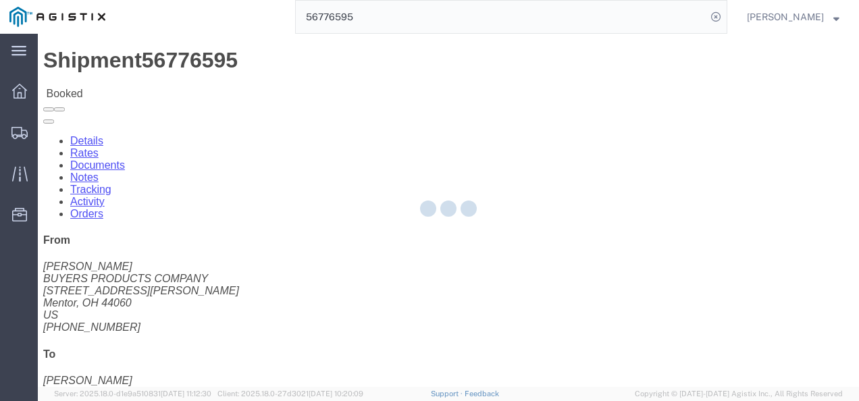
click at [390, 239] on div at bounding box center [448, 210] width 821 height 353
click link "Rates"
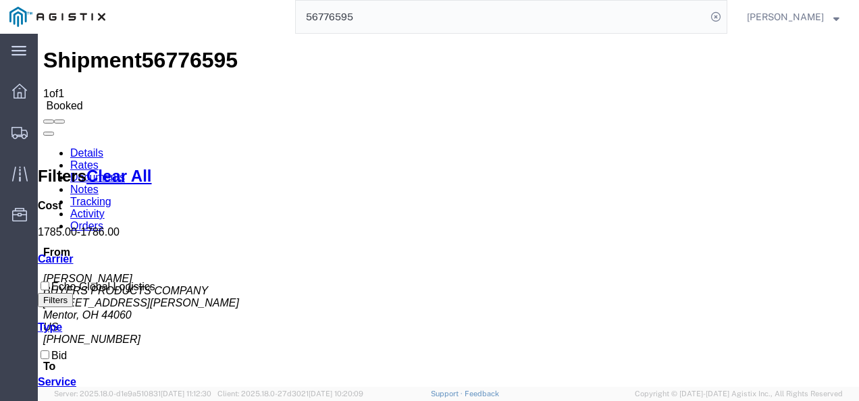
drag, startPoint x: 356, startPoint y: 269, endPoint x: 338, endPoint y: 265, distance: 19.5
drag, startPoint x: 356, startPoint y: 285, endPoint x: 207, endPoint y: 132, distance: 213.4
click at [174, 57] on span "56776595" at bounding box center [190, 60] width 96 height 24
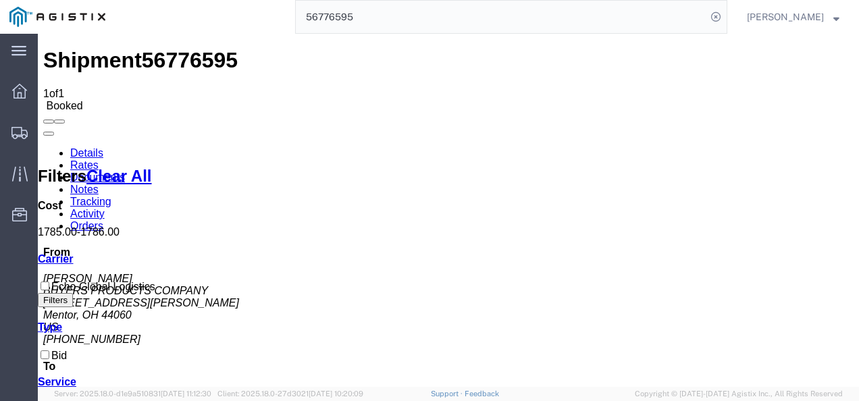
click at [174, 56] on span "56776595" at bounding box center [190, 60] width 96 height 24
click at [162, 48] on div "Shipment 56776595 1 of 1 Booked Details Rates Documents Notes Tracking Activity…" at bounding box center [448, 307] width 810 height 518
click at [160, 53] on span "56776595" at bounding box center [190, 60] width 96 height 24
copy span "56776595"
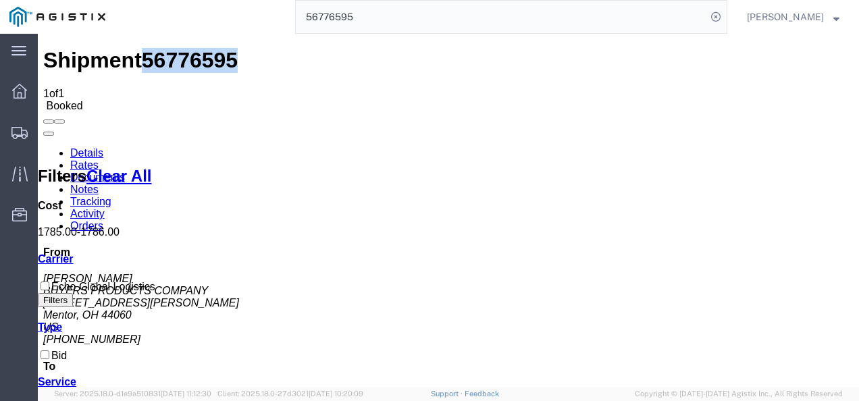
drag, startPoint x: 387, startPoint y: 259, endPoint x: 472, endPoint y: 336, distance: 114.7
click at [416, 14] on input "56776595" at bounding box center [501, 17] width 410 height 32
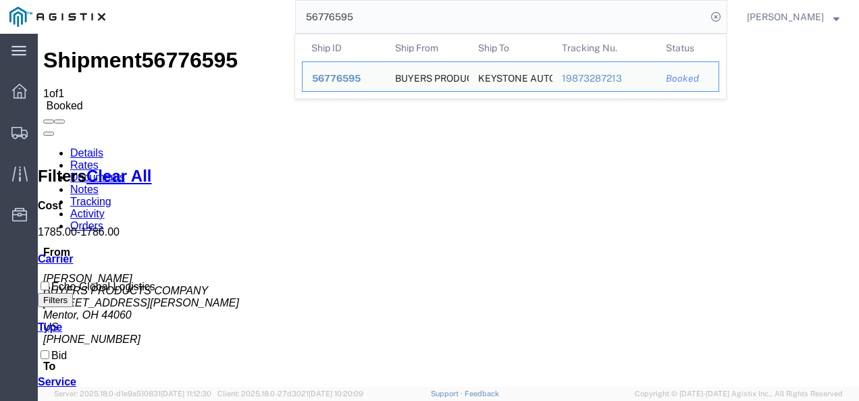
drag, startPoint x: 416, startPoint y: 14, endPoint x: 400, endPoint y: 17, distance: 15.8
click at [400, 17] on input "56776595" at bounding box center [501, 17] width 410 height 32
paste input "685246"
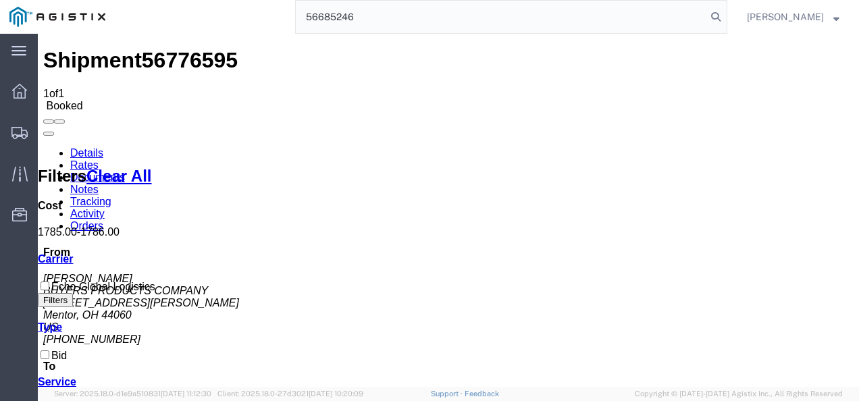
type input "56685246"
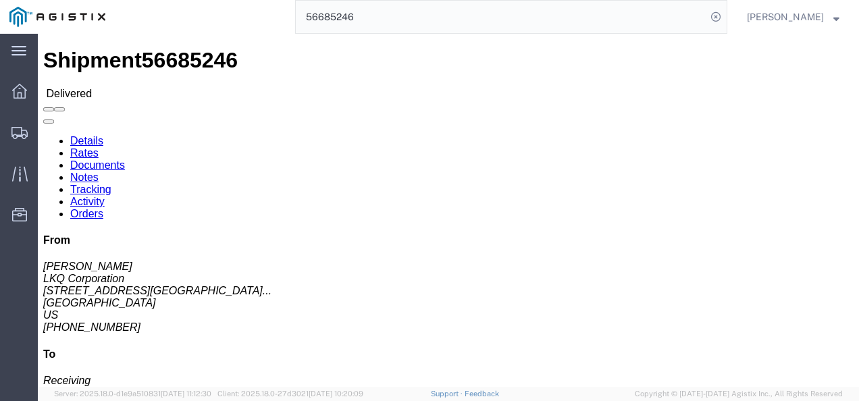
click div
click link "Rates"
